Goal: Navigation & Orientation: Find specific page/section

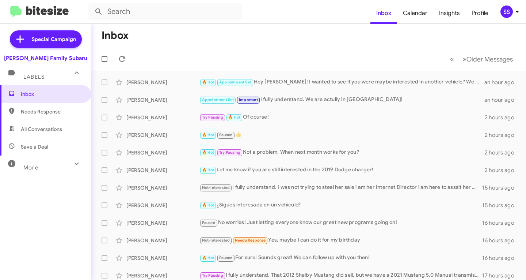
click at [49, 148] on span "Save a Deal" at bounding box center [45, 147] width 91 height 18
type input "in:not-interested"
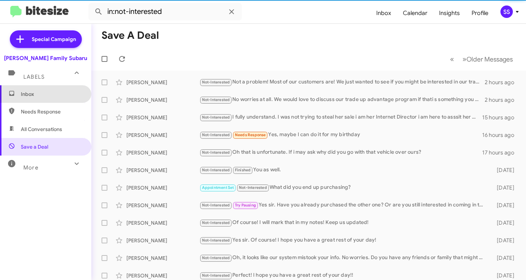
click at [61, 91] on span "Inbox" at bounding box center [52, 93] width 62 height 7
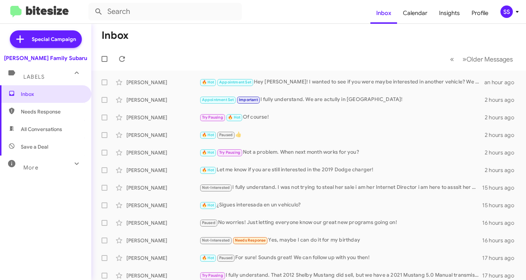
click at [52, 143] on span "Save a Deal" at bounding box center [45, 147] width 91 height 18
type input "in:not-interested"
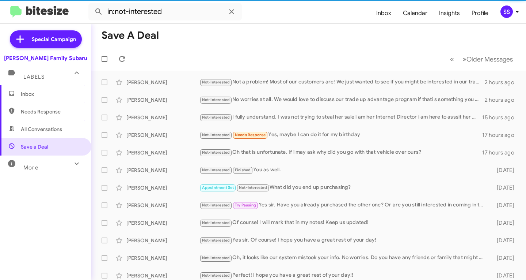
click at [54, 95] on span "Inbox" at bounding box center [52, 93] width 62 height 7
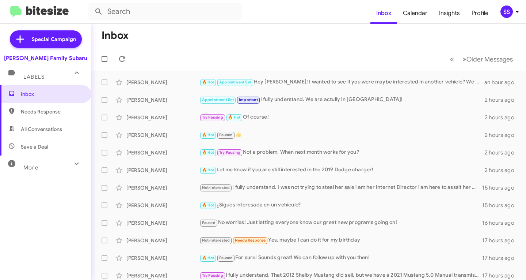
click at [65, 150] on span "Save a Deal" at bounding box center [45, 147] width 91 height 18
type input "in:not-interested"
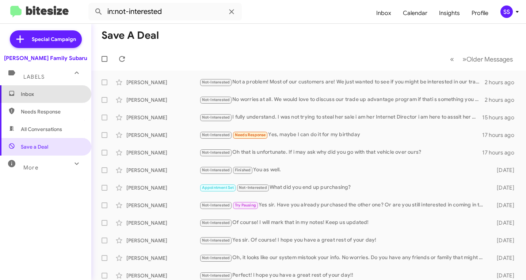
click at [54, 95] on span "Inbox" at bounding box center [52, 93] width 62 height 7
